Goal: Transaction & Acquisition: Register for event/course

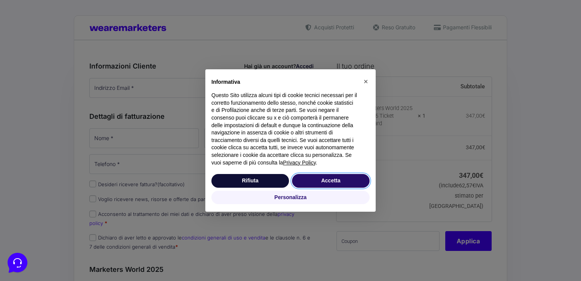
click at [316, 176] on button "Accetta" at bounding box center [331, 181] width 78 height 14
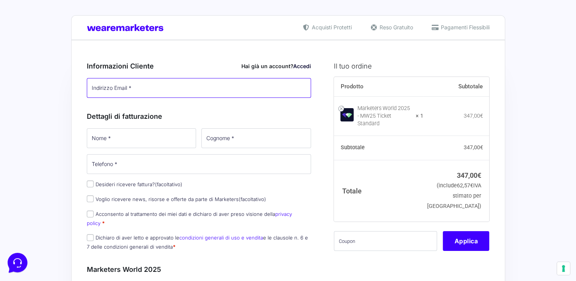
click at [120, 92] on input "Indirizzo Email *" at bounding box center [199, 88] width 225 height 20
click at [110, 83] on input "Indirizzo Email *" at bounding box center [199, 88] width 225 height 20
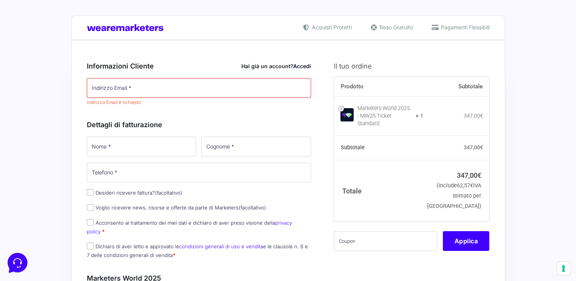
click at [304, 65] on link "Accedi" at bounding box center [302, 66] width 18 height 6
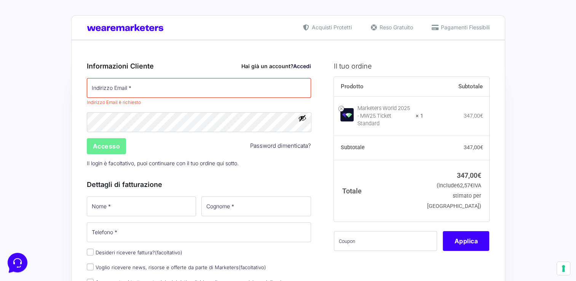
click at [256, 63] on div "Hai già un account? Accedi" at bounding box center [276, 66] width 70 height 8
click at [282, 65] on div "Hai già un account? Accedi" at bounding box center [276, 66] width 70 height 8
click at [148, 140] on div "Accesso Password dimenticata?" at bounding box center [199, 146] width 230 height 18
click at [126, 205] on input "Nome *" at bounding box center [142, 206] width 110 height 20
click at [250, 161] on p "Il login è facoltativo, puoi continuare con il tuo ordine qui sotto." at bounding box center [199, 163] width 230 height 16
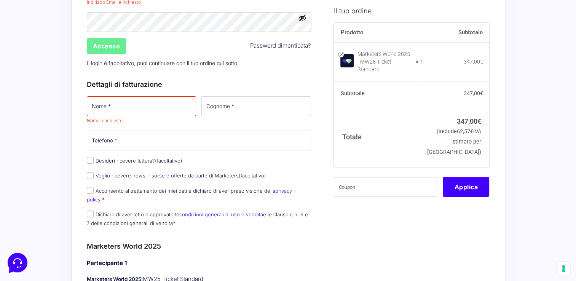
scroll to position [114, 0]
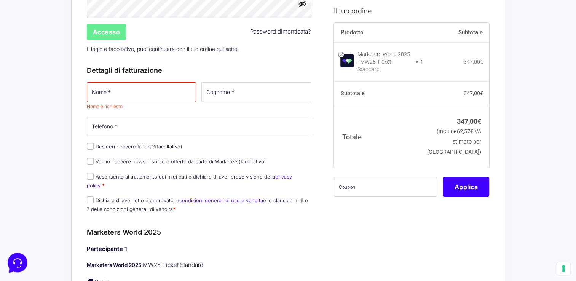
click at [93, 147] on label "Desideri ricevere fattura? (facoltativo)" at bounding box center [135, 146] width 96 height 6
click at [93, 147] on input "Desideri ricevere fattura? (facoltativo)" at bounding box center [90, 146] width 7 height 7
checkbox input "true"
select select "IT"
type input "0000000"
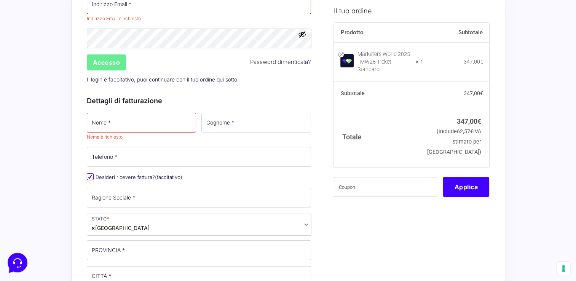
scroll to position [38, 0]
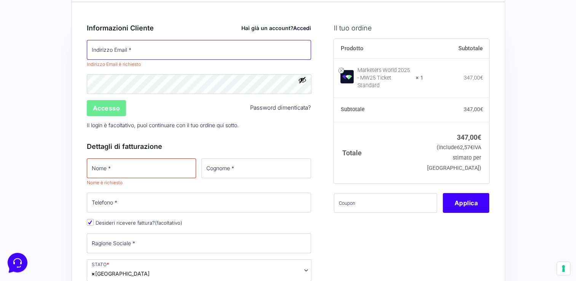
click at [147, 52] on input "Indirizzo Email *" at bounding box center [199, 50] width 225 height 20
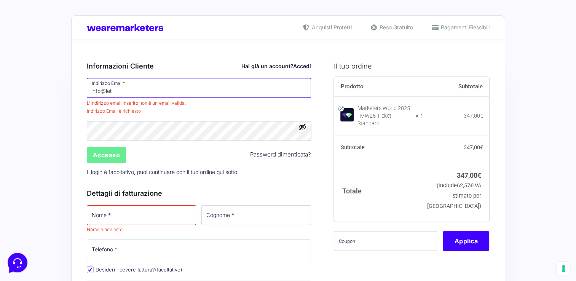
scroll to position [0, 0]
type input "info@let"
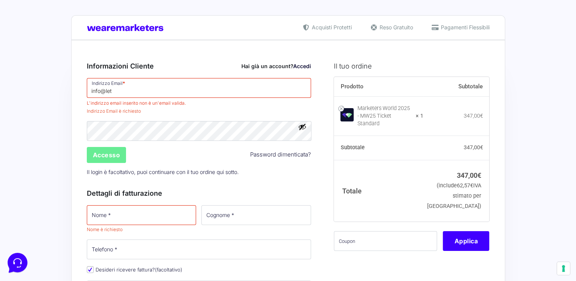
click at [282, 155] on div "Password * Accesso Password dimenticata? Il login è facoltativo, puoi continuar…" at bounding box center [199, 150] width 230 height 60
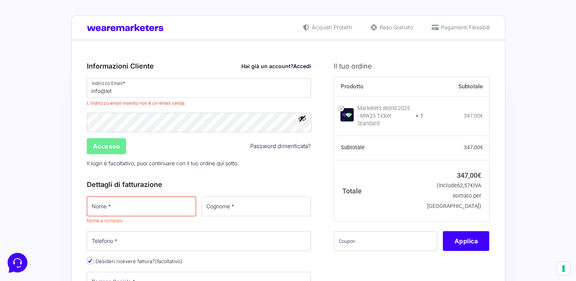
click at [292, 69] on div "Hai già un account? Accedi" at bounding box center [276, 66] width 70 height 8
click at [265, 64] on div "Hai già un account? Accedi" at bounding box center [276, 66] width 70 height 8
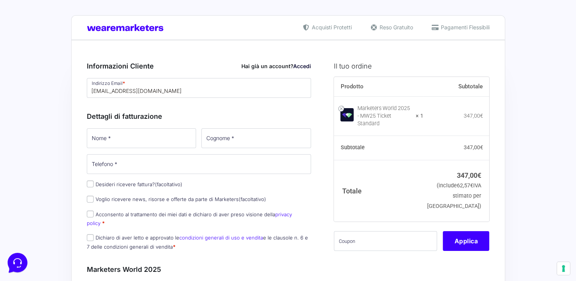
type input "[EMAIL_ADDRESS][DOMAIN_NAME]"
type input "Claudio"
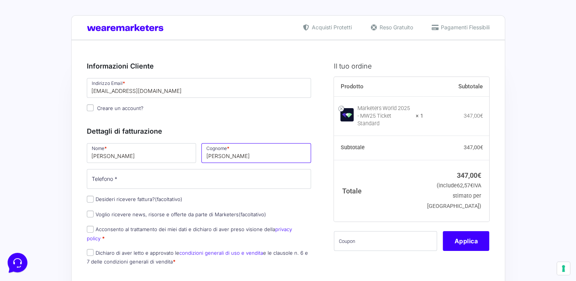
type input "Stefanini"
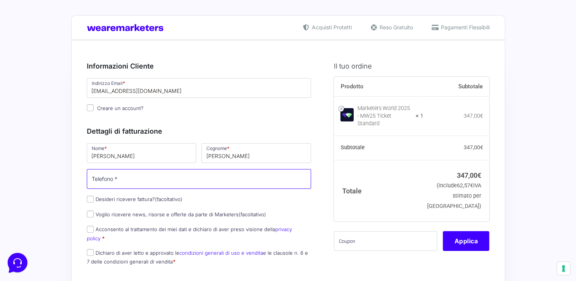
click at [123, 174] on input "Telefono *" at bounding box center [199, 179] width 225 height 20
type input "+393283193481"
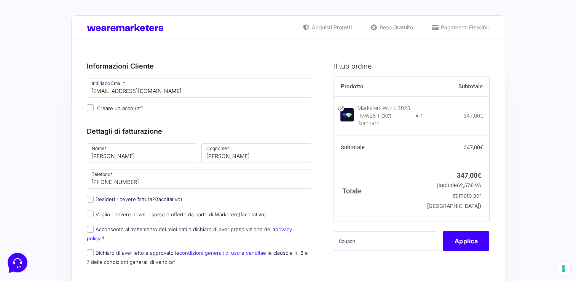
click at [94, 197] on label "Desideri ricevere fattura? (facoltativo)" at bounding box center [135, 199] width 96 height 6
click at [94, 197] on input "Desideri ricevere fattura? (facoltativo)" at bounding box center [90, 199] width 7 height 7
checkbox input "true"
select select "IT"
type input "0000000"
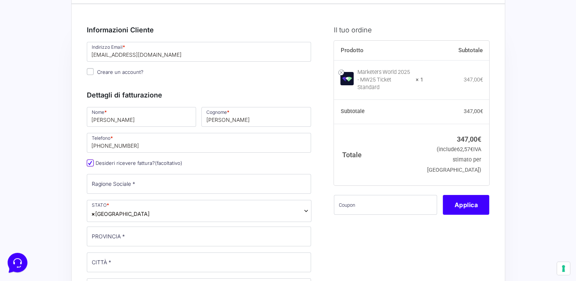
scroll to position [76, 0]
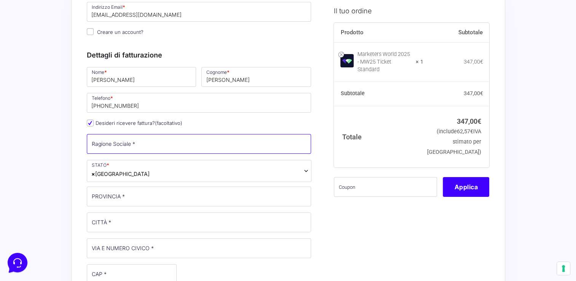
click at [125, 134] on input "Ragione Sociale *" at bounding box center [199, 144] width 225 height 20
type input "Letzfair srl"
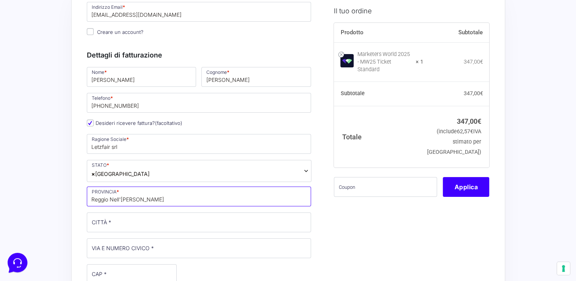
type input "Reggio Nell'Emilia"
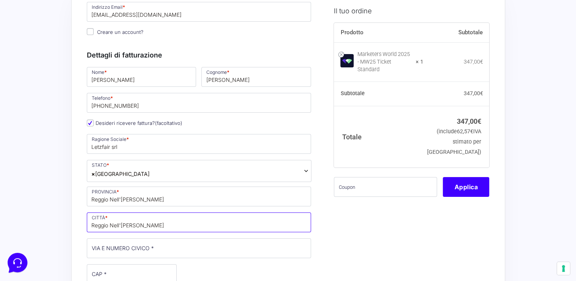
type input "Reggio Nell'Emilia"
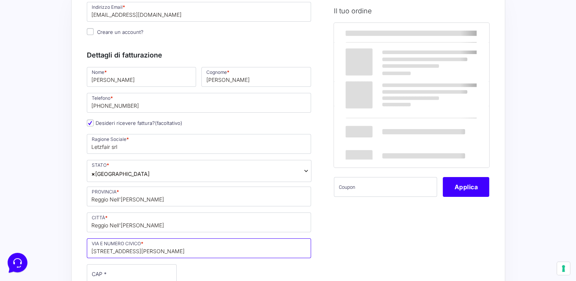
type input "Via San Domenico 14"
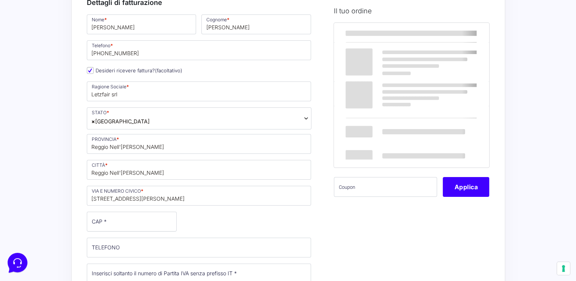
scroll to position [190, 0]
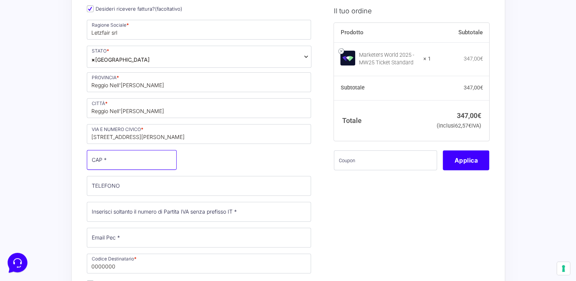
click at [130, 160] on input "CAP *" at bounding box center [132, 160] width 90 height 20
type input "42121"
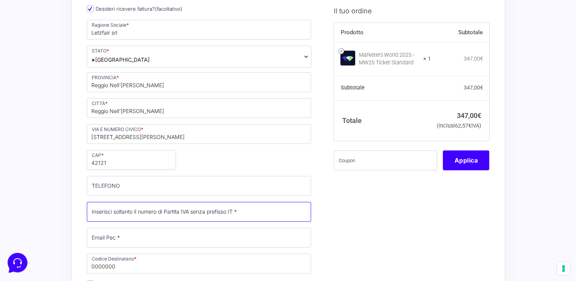
click at [151, 209] on input "Partita Iva *" at bounding box center [199, 212] width 225 height 20
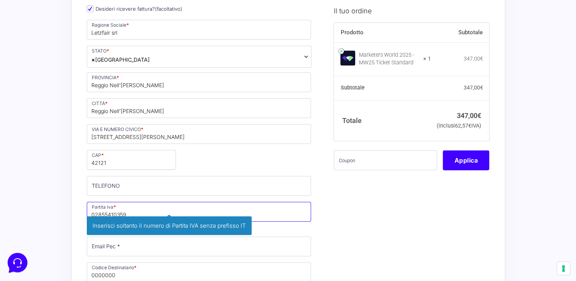
type input "02855410359"
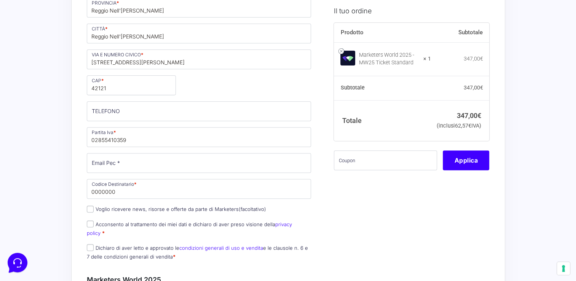
scroll to position [266, 0]
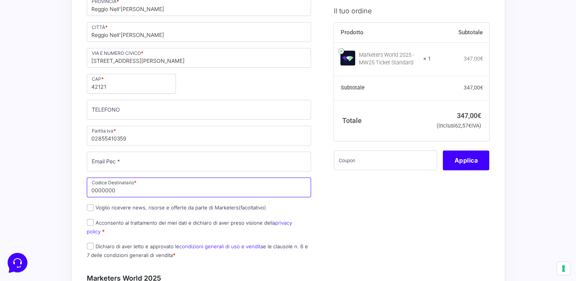
click at [129, 185] on input "0000000" at bounding box center [199, 187] width 225 height 20
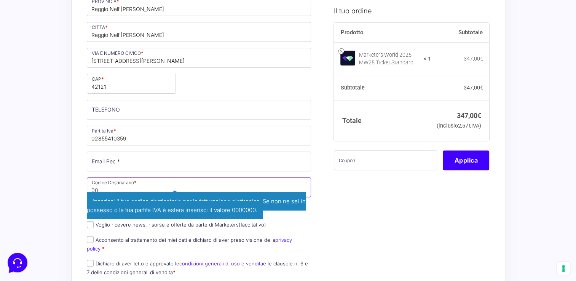
type input "0"
type input "KRRH6B9"
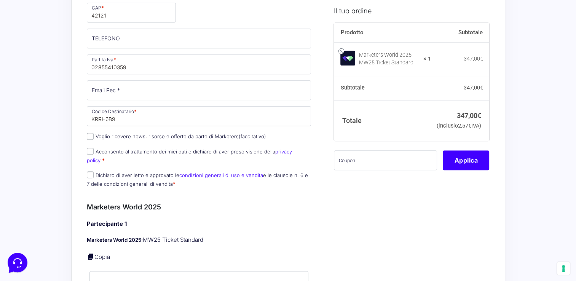
scroll to position [342, 0]
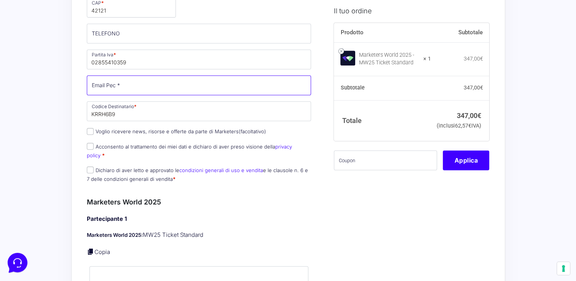
click at [116, 82] on input "Email Pec *" at bounding box center [199, 85] width 225 height 20
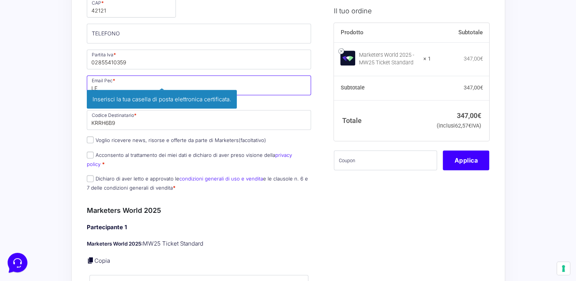
type input "L"
type input "letzfairsrl@peceasy.it"
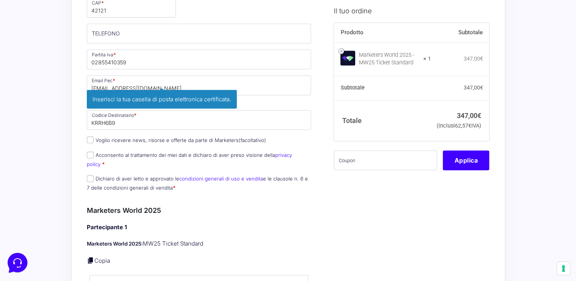
click at [230, 223] on h4 "Partecipante 1" at bounding box center [199, 227] width 225 height 9
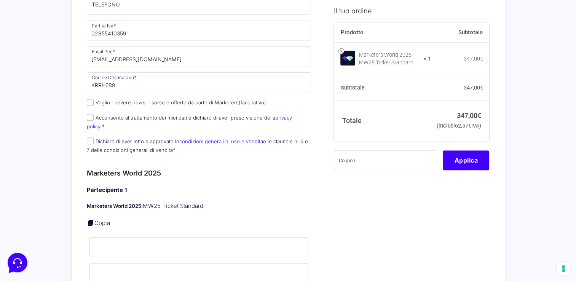
scroll to position [419, 0]
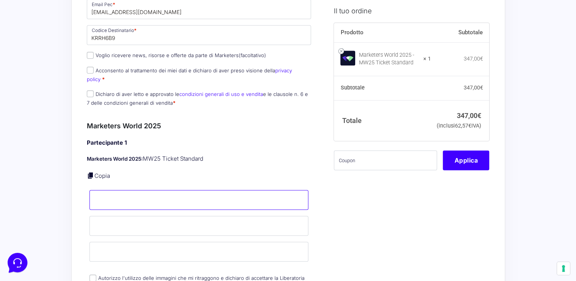
click at [118, 190] on input "Nome *" at bounding box center [198, 200] width 219 height 20
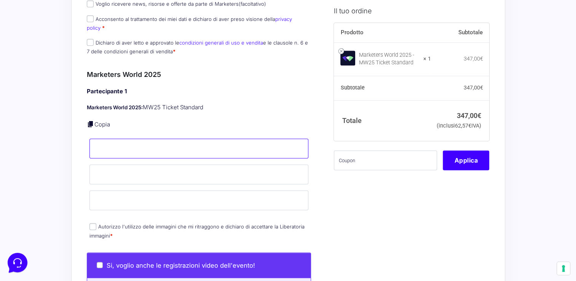
scroll to position [571, 0]
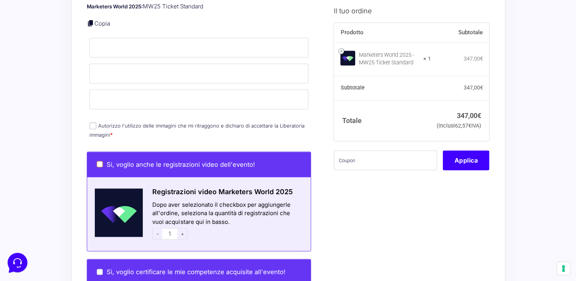
click at [97, 154] on div "Si, voglio anche le registrazioni video dell'evento!" at bounding box center [199, 164] width 224 height 25
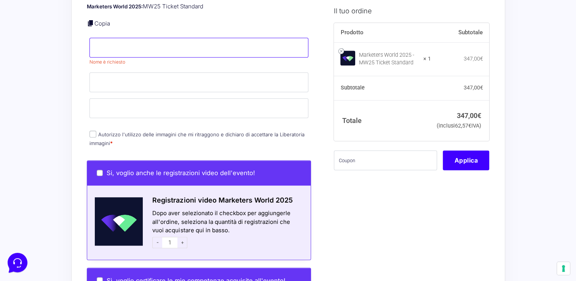
click at [107, 41] on input "Nome *" at bounding box center [198, 48] width 219 height 20
type input "m"
type input "Manuel Vincenzo Lasco"
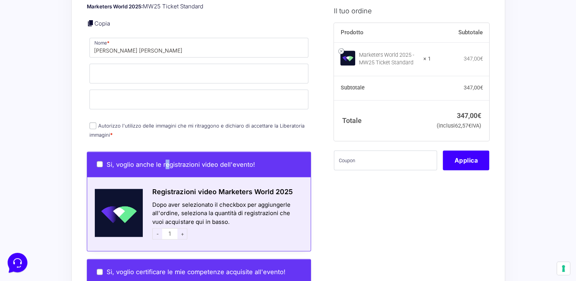
click at [96, 122] on input "Autorizzo l'utilizzo delle immagini che mi ritraggono e dichiaro di accettare l…" at bounding box center [92, 125] width 7 height 7
checkbox input "true"
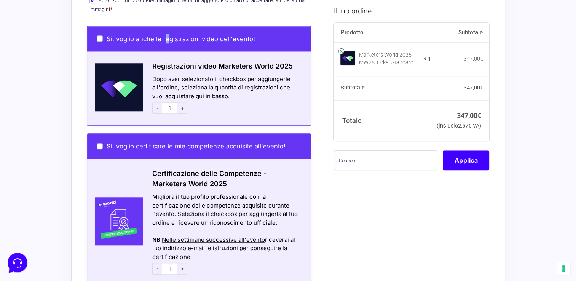
scroll to position [685, 0]
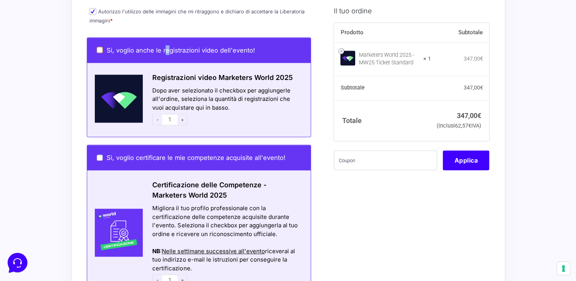
click at [97, 47] on input "Si, voglio anche le registrazioni video dell'evento!" at bounding box center [100, 50] width 6 height 6
checkbox input "true"
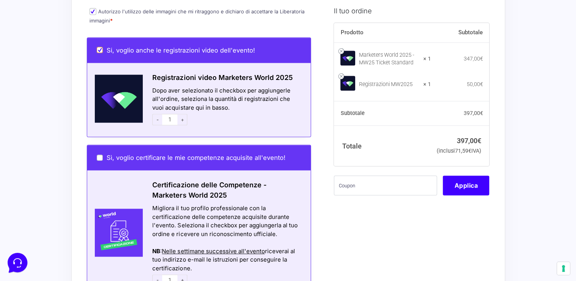
click at [98, 47] on input "Si, voglio anche le registrazioni video dell'evento!" at bounding box center [100, 50] width 6 height 6
checkbox input "false"
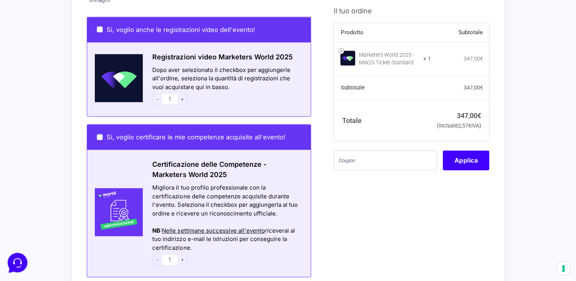
scroll to position [723, 0]
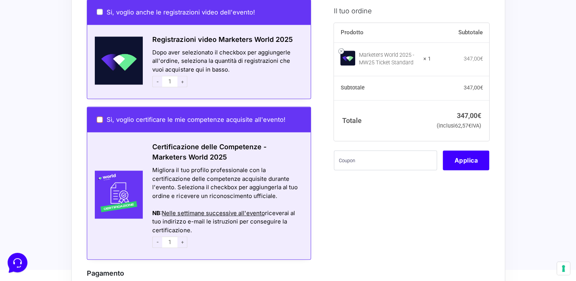
click at [99, 116] on input "Sì, voglio certificare le mie competenze acquisite all'evento!" at bounding box center [100, 119] width 6 height 6
checkbox input "true"
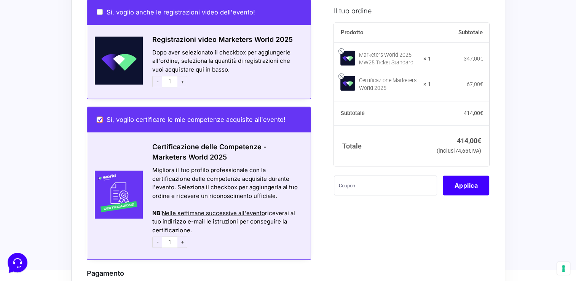
click at [99, 116] on input "Sì, voglio certificare le mie competenze acquisite all'evento!" at bounding box center [100, 119] width 6 height 6
checkbox input "false"
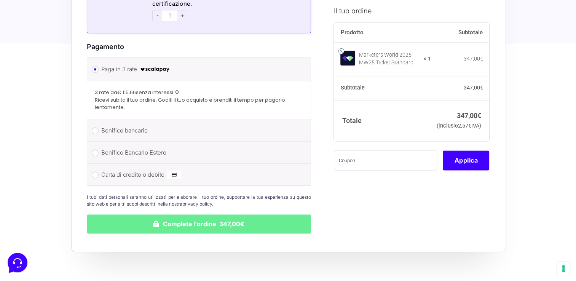
scroll to position [951, 0]
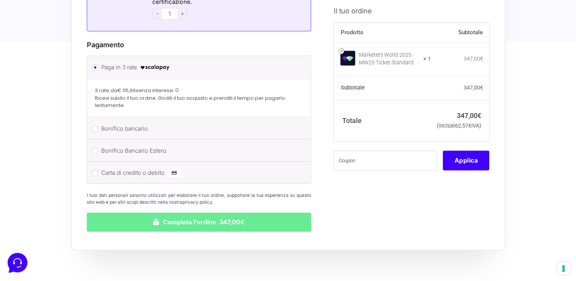
click at [97, 117] on li "Bonifico bancario Effettua il pagamento con questi dati. IBAN: IT60T02008326500…" at bounding box center [199, 128] width 224 height 22
click at [97, 125] on input "Bonifico bancario" at bounding box center [95, 128] width 7 height 7
radio input "true"
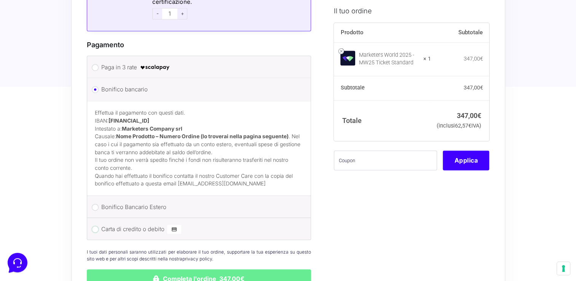
click at [95, 226] on input "Carta di credito o debito" at bounding box center [95, 229] width 7 height 7
radio input "true"
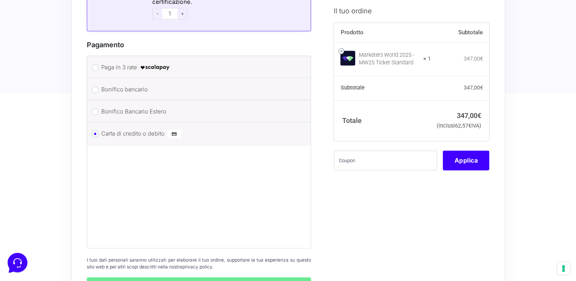
scroll to position [1027, 0]
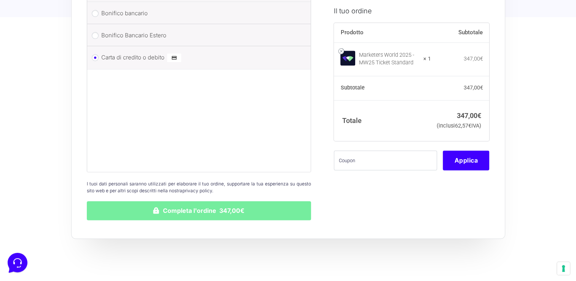
click at [252, 201] on button "Completa l'ordine 347,00€" at bounding box center [199, 210] width 225 height 19
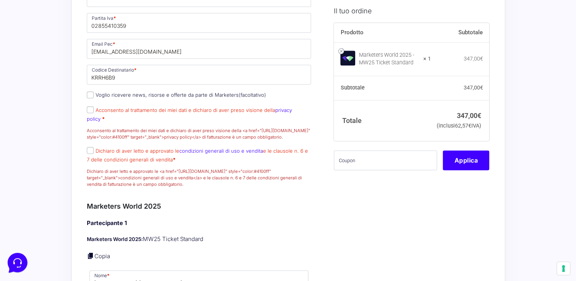
scroll to position [470, 0]
click at [92, 113] on input "Acconsento al trattamento dei miei dati e dichiaro di aver preso visione della …" at bounding box center [90, 109] width 7 height 7
checkbox input "true"
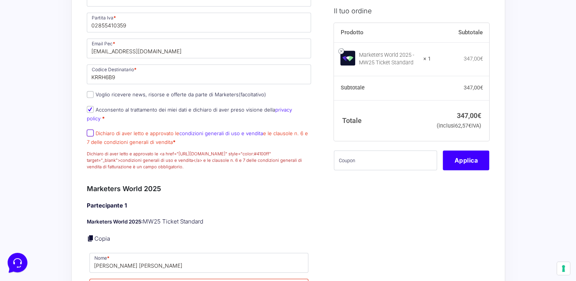
click at [91, 131] on input "Dichiaro di aver letto e approvato le condizioni generali di uso e vendita e le…" at bounding box center [90, 132] width 7 height 7
checkbox input "true"
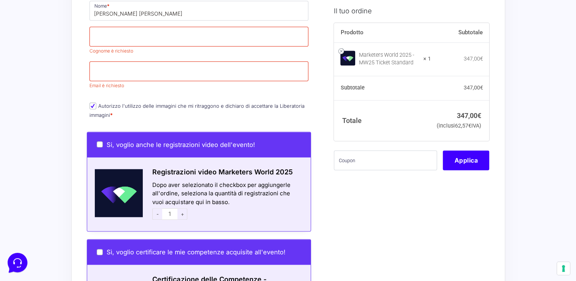
scroll to position [584, 0]
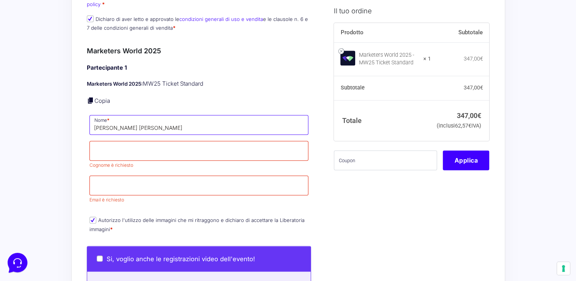
click at [140, 126] on input "Manuel Vincenzo Lasco" at bounding box center [198, 125] width 219 height 20
drag, startPoint x: 176, startPoint y: 127, endPoint x: 112, endPoint y: 124, distance: 63.6
click at [112, 124] on input "Manuel Vincenzo Lasco" at bounding box center [198, 125] width 219 height 20
click at [185, 123] on input "Manuel Vincenzo Lasco" at bounding box center [198, 125] width 219 height 20
type input "Manuel Vincenzo"
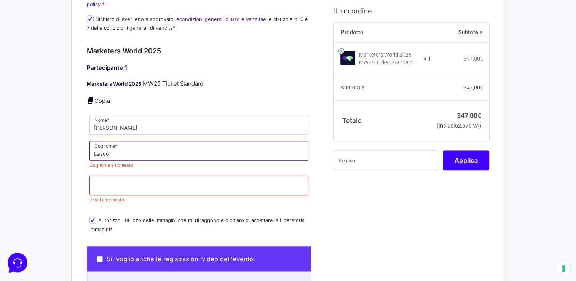
type input "Lasco"
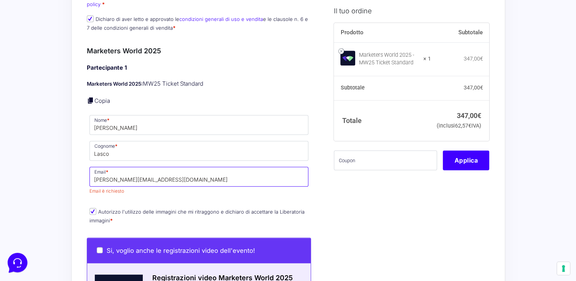
click at [110, 179] on input "manuel@letzfair.com" at bounding box center [198, 177] width 219 height 20
click at [112, 179] on input "manuel@letzfair.com" at bounding box center [198, 177] width 219 height 20
type input "manuel.lasco@letzfair.com"
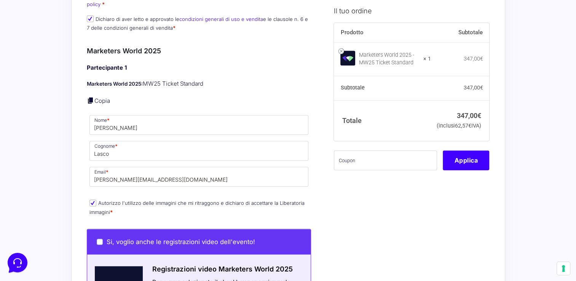
click at [326, 197] on div "Informazioni Cliente Hai già un account? Accedi Indirizzo Email * info@letzfair…" at bounding box center [208, 156] width 242 height 1195
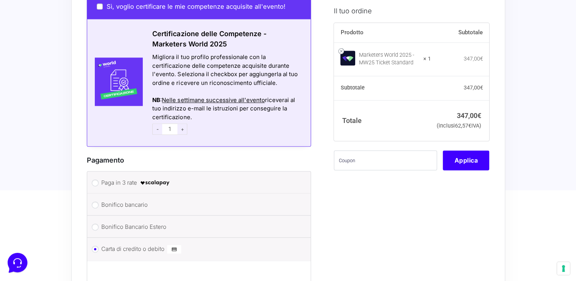
scroll to position [1155, 0]
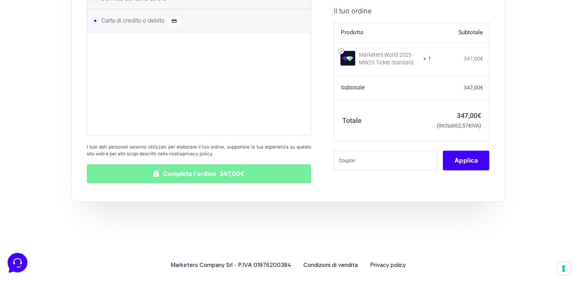
click at [205, 174] on button "Completa l'ordine 347,00€" at bounding box center [199, 173] width 225 height 19
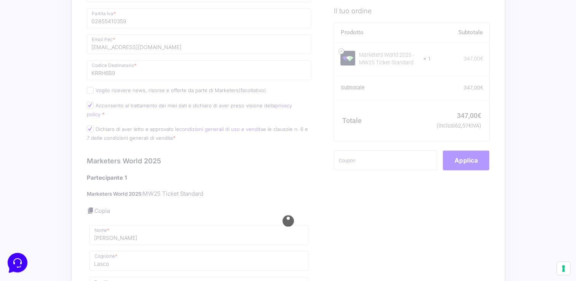
scroll to position [584, 0]
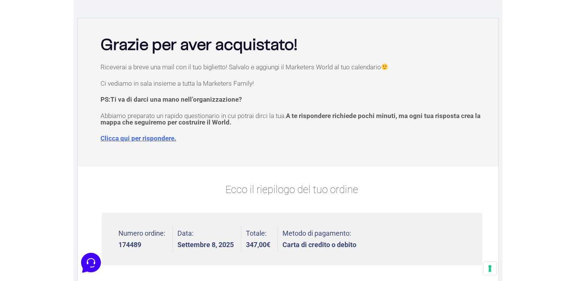
scroll to position [29, 0]
